Goal: Connect with others: Participate in discussion

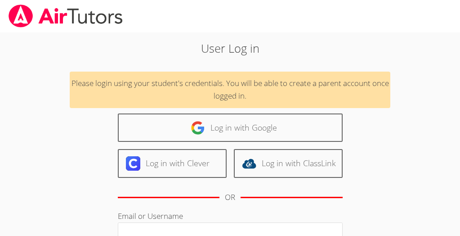
scroll to position [7, 0]
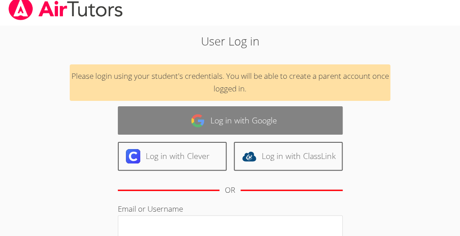
click at [182, 116] on link "Log in with Google" at bounding box center [230, 120] width 225 height 28
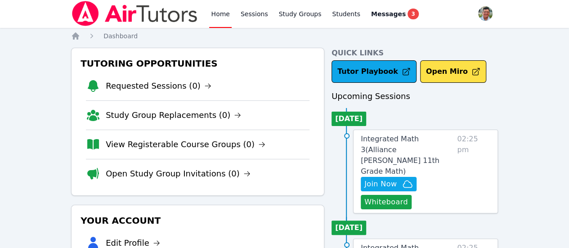
scroll to position [0, 0]
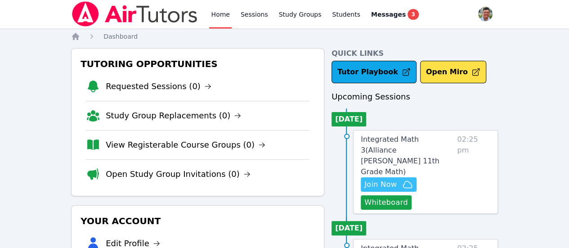
click at [397, 179] on span "Join Now" at bounding box center [380, 184] width 32 height 11
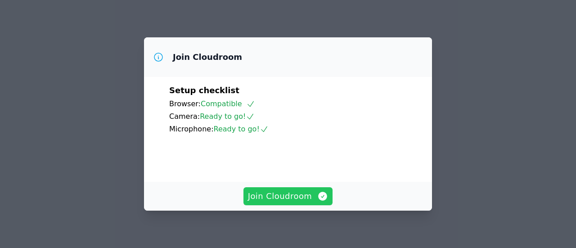
click at [294, 197] on span "Join Cloudroom" at bounding box center [288, 196] width 80 height 13
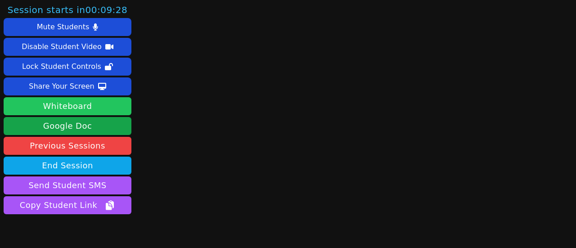
click at [70, 108] on button "Whiteboard" at bounding box center [68, 106] width 128 height 18
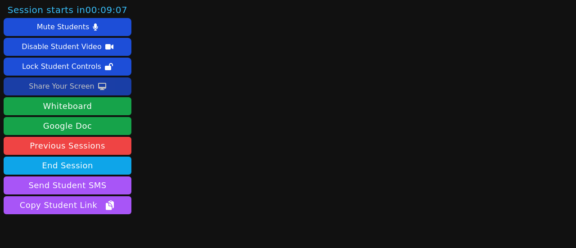
click at [74, 86] on div "Share Your Screen" at bounding box center [62, 86] width 66 height 14
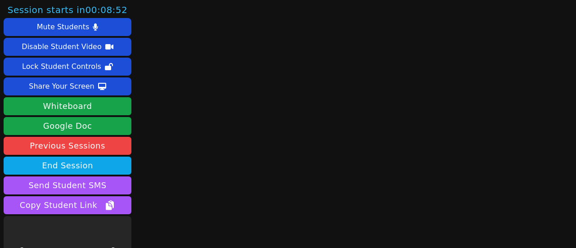
scroll to position [43, 0]
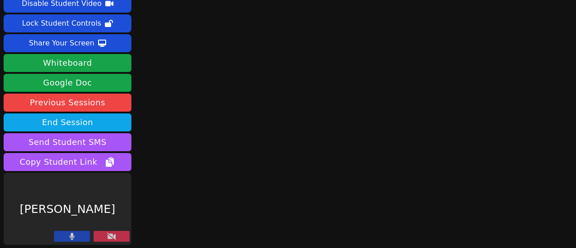
click at [116, 236] on button at bounding box center [112, 236] width 36 height 11
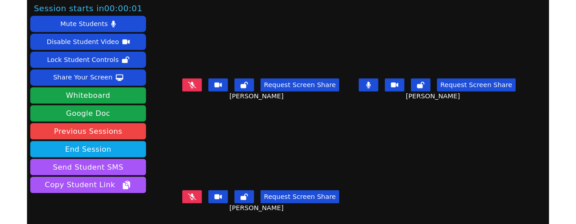
scroll to position [1, 0]
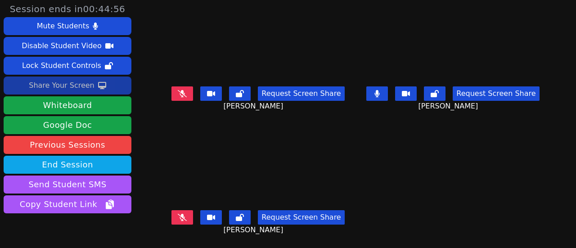
click at [71, 84] on div "Share Your Screen" at bounding box center [62, 85] width 66 height 14
